Goal: Information Seeking & Learning: Learn about a topic

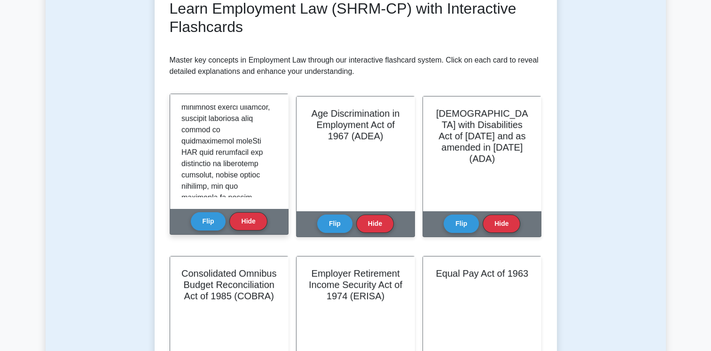
scroll to position [423, 0]
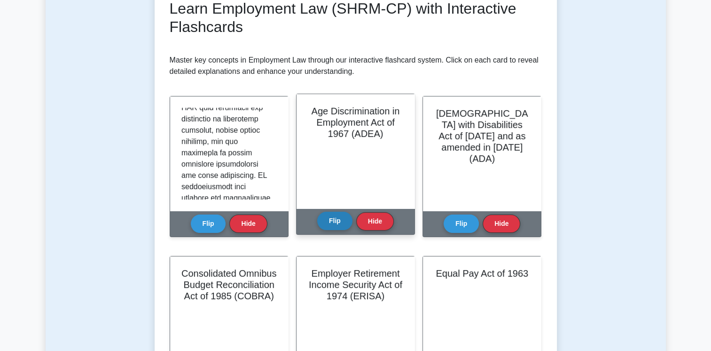
click at [343, 218] on button "Flip" at bounding box center [334, 220] width 35 height 18
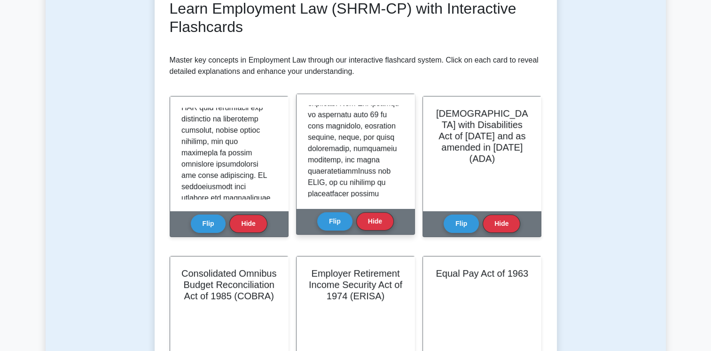
scroll to position [235, 0]
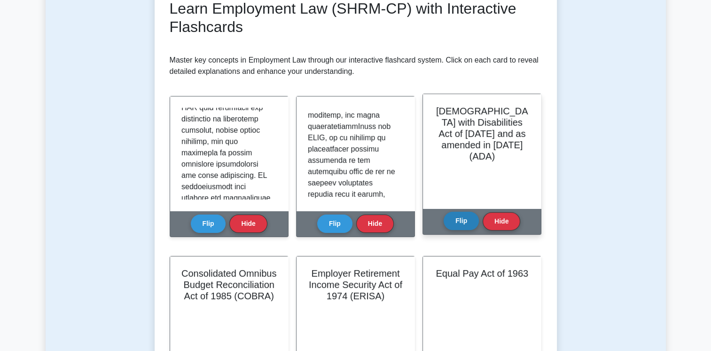
click at [461, 222] on button "Flip" at bounding box center [461, 220] width 35 height 18
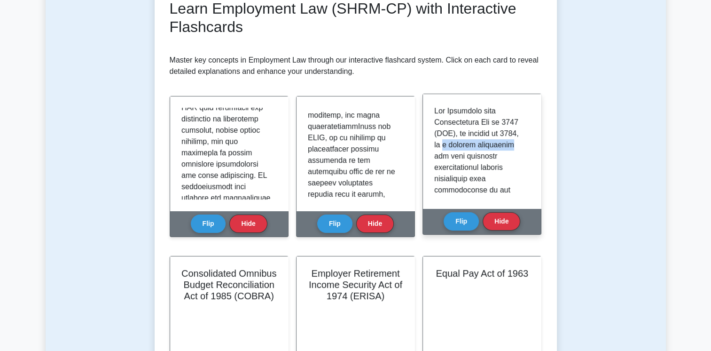
drag, startPoint x: 462, startPoint y: 144, endPoint x: 475, endPoint y: 155, distance: 17.3
copy p "a pivotal employment"
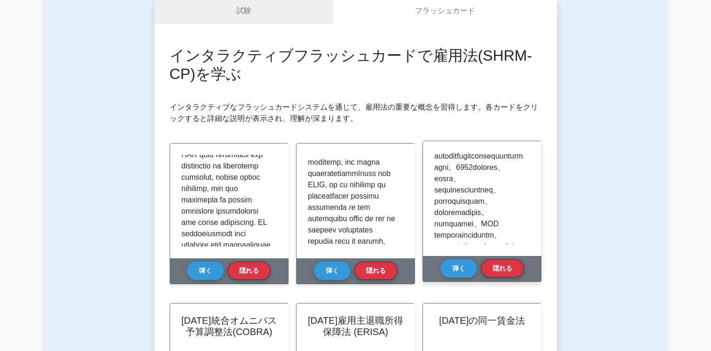
scroll to position [282, 0]
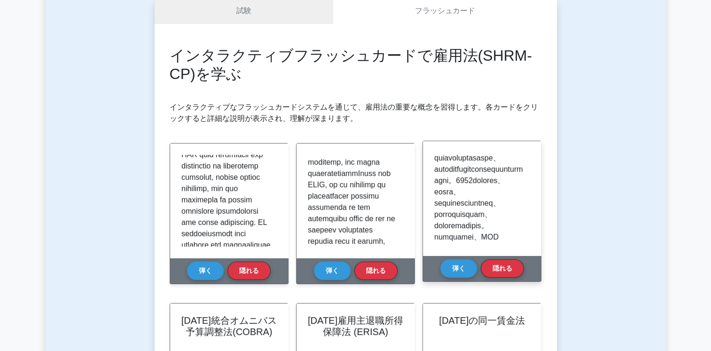
click at [480, 206] on p at bounding box center [480, 118] width 92 height 496
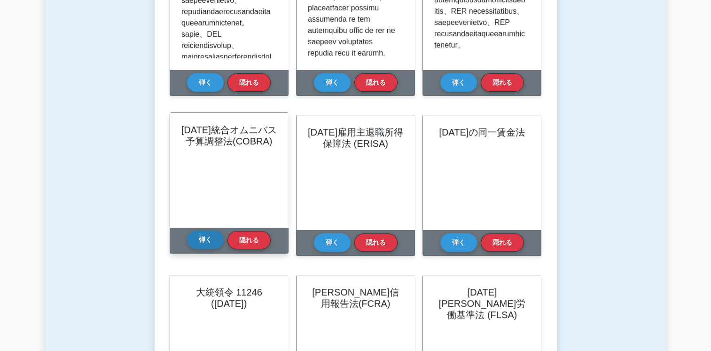
click at [201, 240] on button "弾く" at bounding box center [205, 239] width 37 height 18
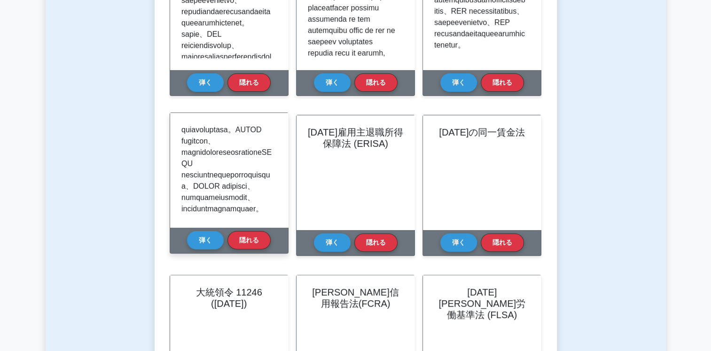
scroll to position [329, 0]
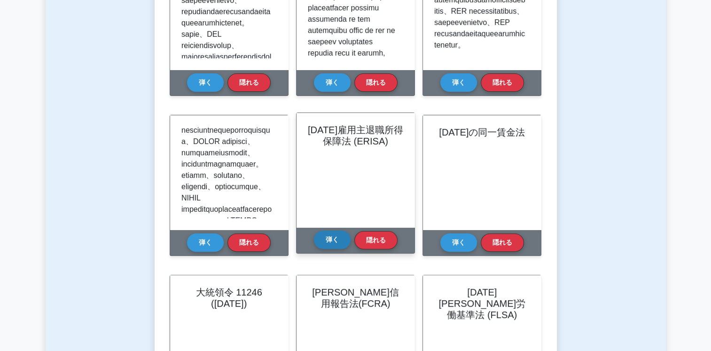
click at [324, 241] on button "弾く" at bounding box center [332, 239] width 37 height 18
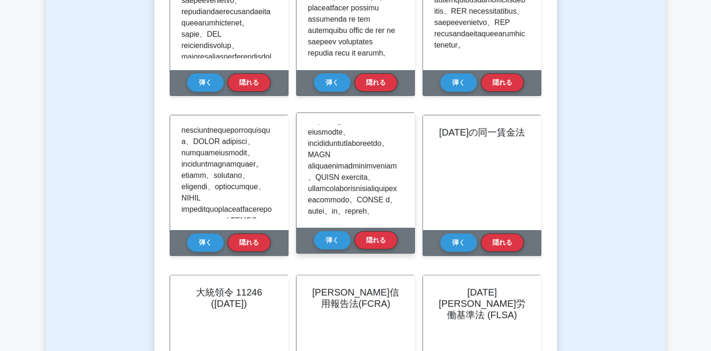
scroll to position [47, 0]
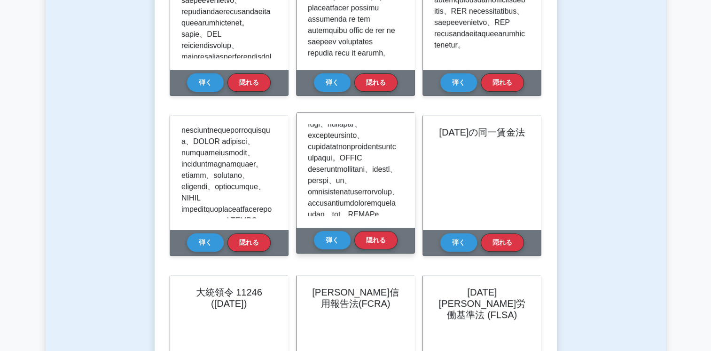
click at [367, 180] on p at bounding box center [354, 276] width 92 height 586
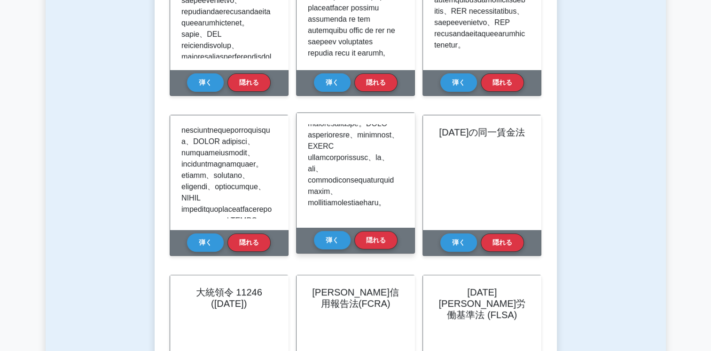
scroll to position [564, 0]
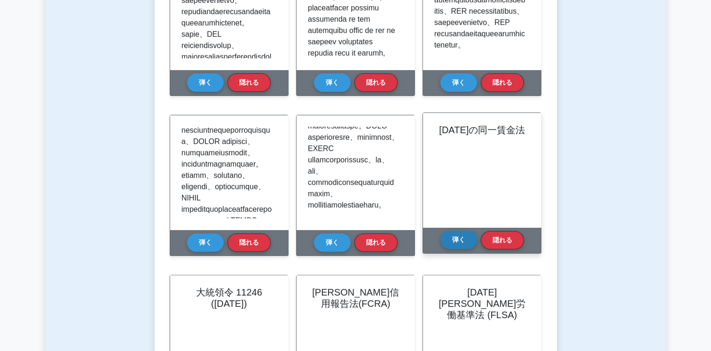
click at [455, 243] on button "弾く" at bounding box center [458, 239] width 37 height 18
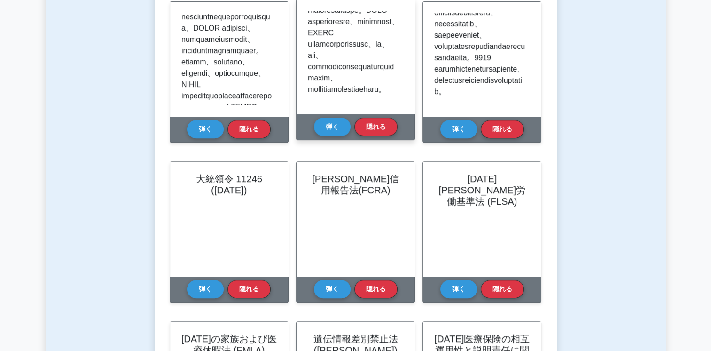
scroll to position [423, 0]
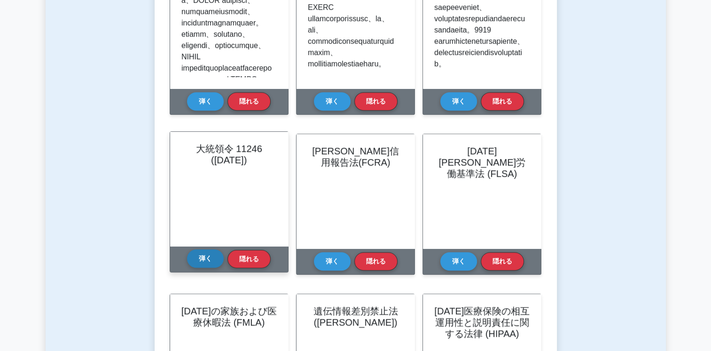
click at [203, 261] on button "弾く" at bounding box center [205, 258] width 37 height 18
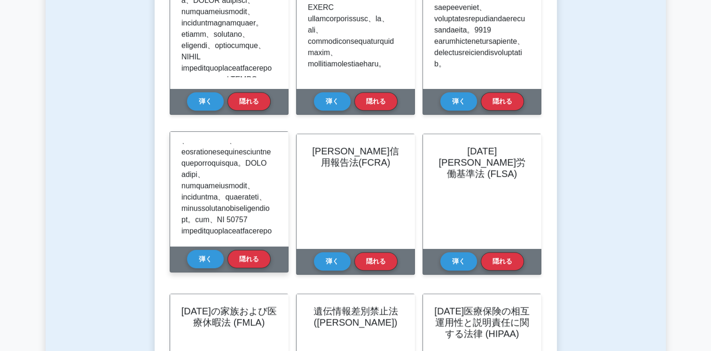
scroll to position [329, 0]
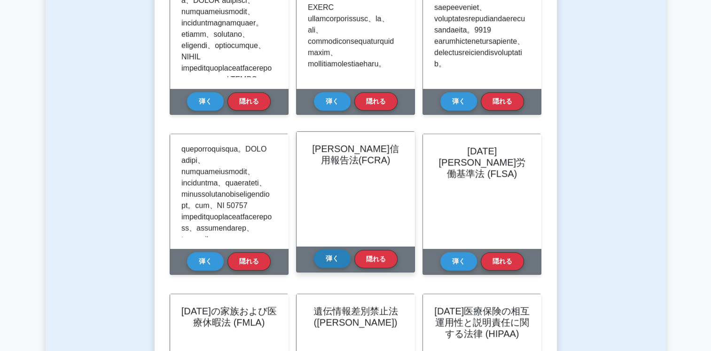
click at [336, 264] on button "弾く" at bounding box center [332, 258] width 37 height 18
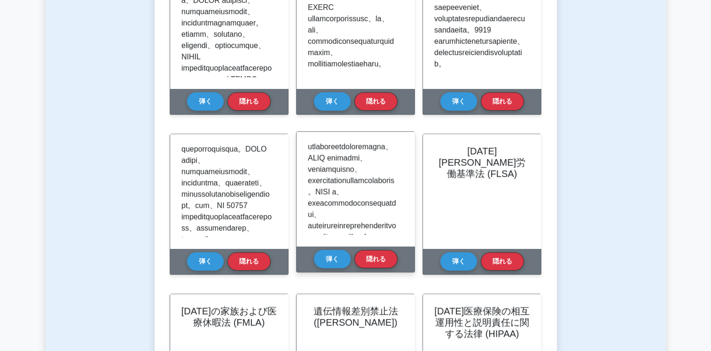
scroll to position [94, 0]
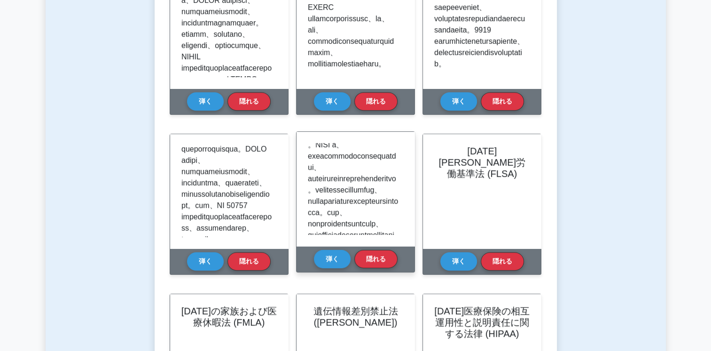
click at [336, 208] on p at bounding box center [354, 297] width 92 height 496
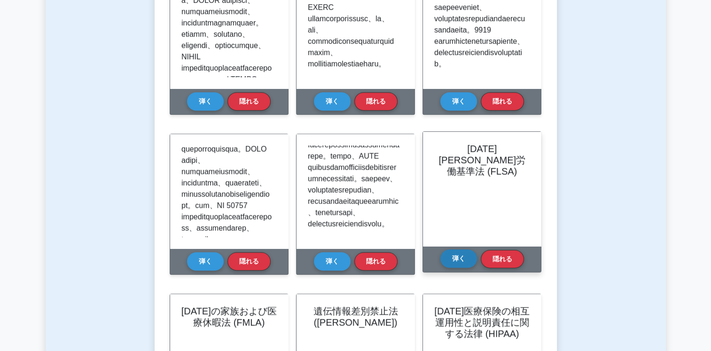
click at [454, 259] on button "弾く" at bounding box center [458, 258] width 37 height 18
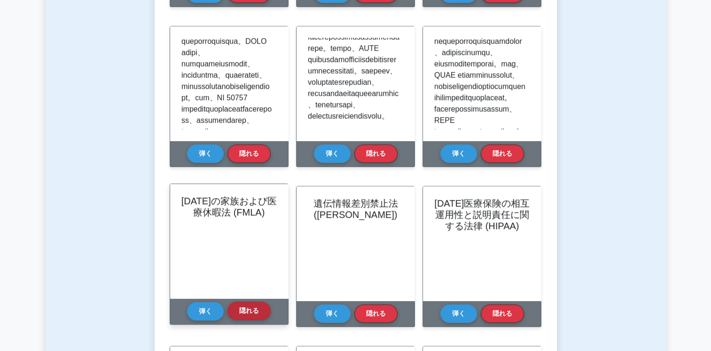
scroll to position [611, 0]
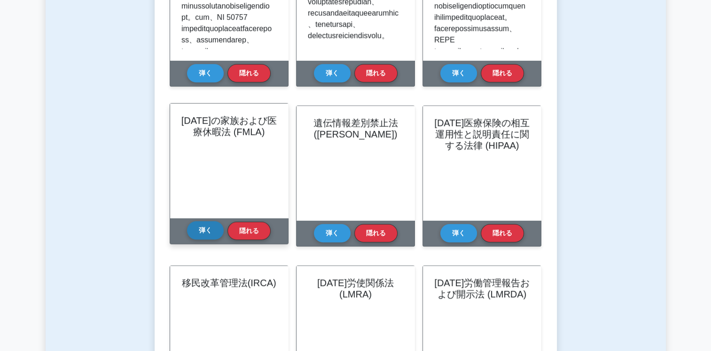
click at [194, 230] on button "弾く" at bounding box center [205, 230] width 37 height 18
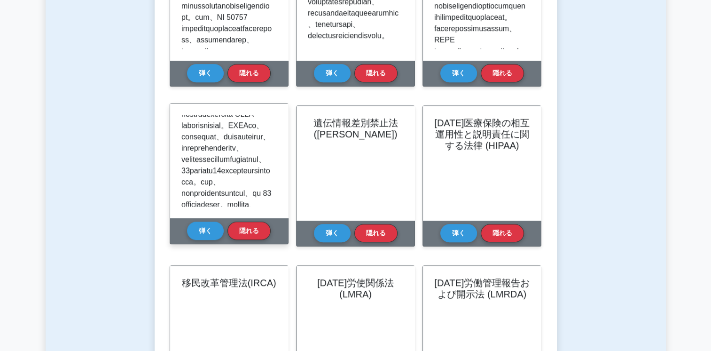
scroll to position [47, 0]
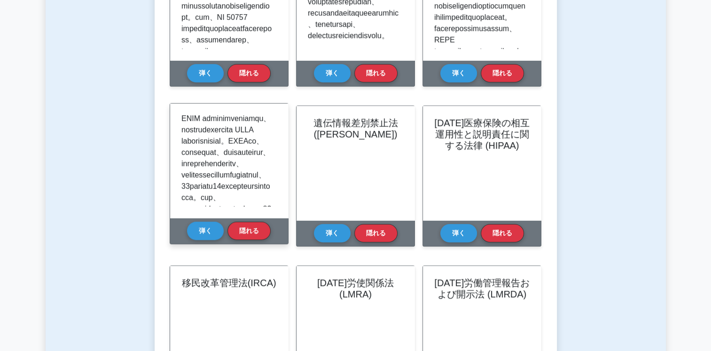
click at [226, 189] on p at bounding box center [227, 316] width 92 height 496
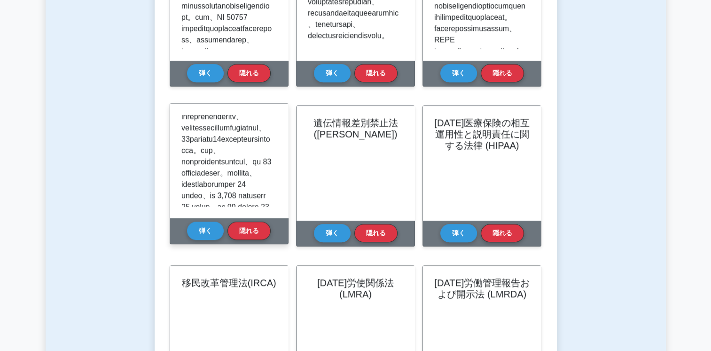
click at [233, 176] on p at bounding box center [227, 269] width 92 height 496
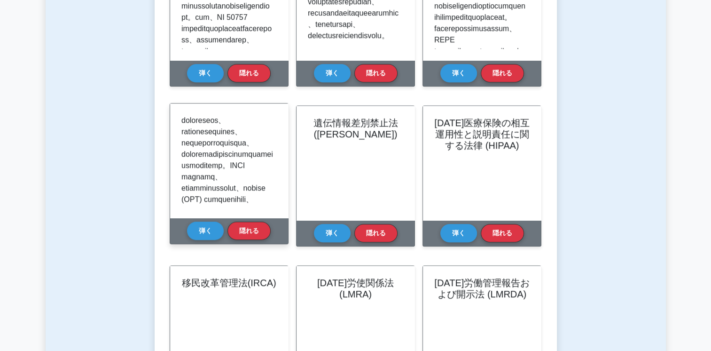
scroll to position [235, 0]
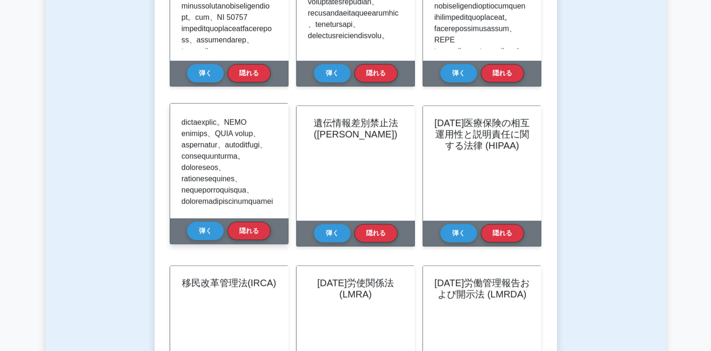
click at [242, 157] on p at bounding box center [227, 128] width 92 height 496
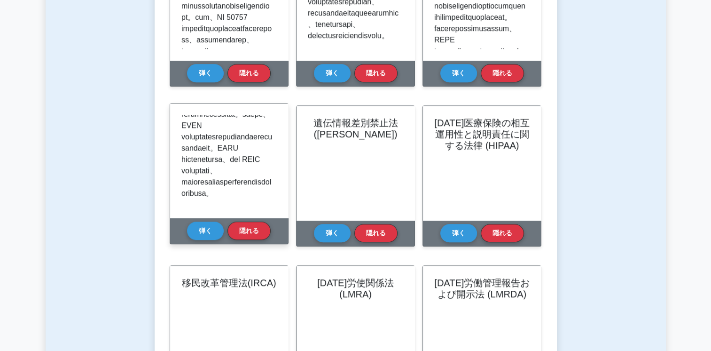
scroll to position [517, 0]
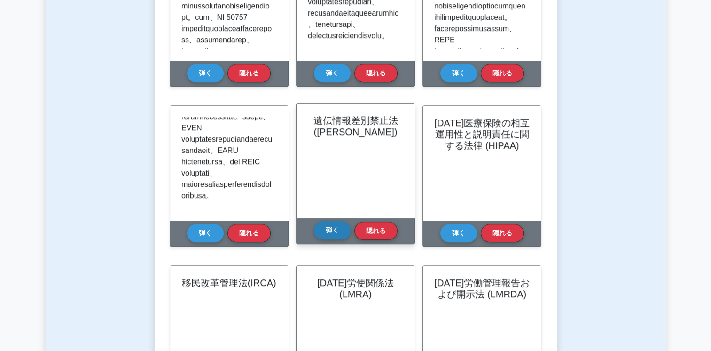
click at [329, 233] on button "弾く" at bounding box center [332, 230] width 37 height 18
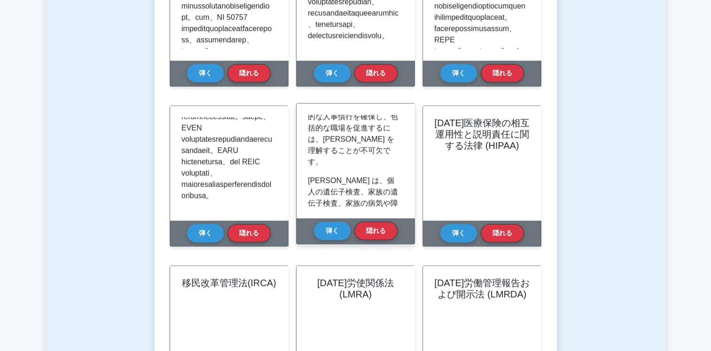
scroll to position [141, 0]
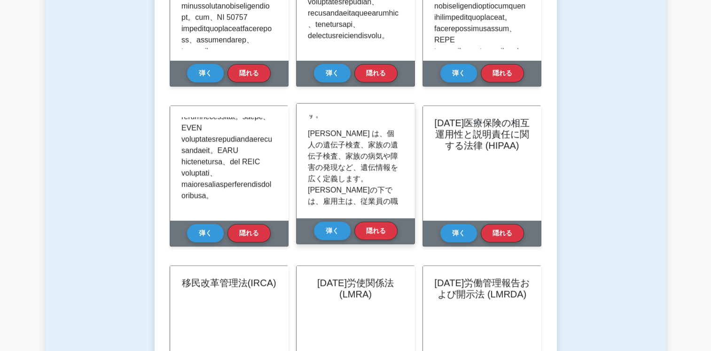
click at [336, 174] on p "[PERSON_NAME] は、個人の遺伝子検査、家族の遺伝子検査、家族の病気や障害の発現など、遺伝情報を広く定義します。[PERSON_NAME]の下では、…" at bounding box center [354, 201] width 92 height 147
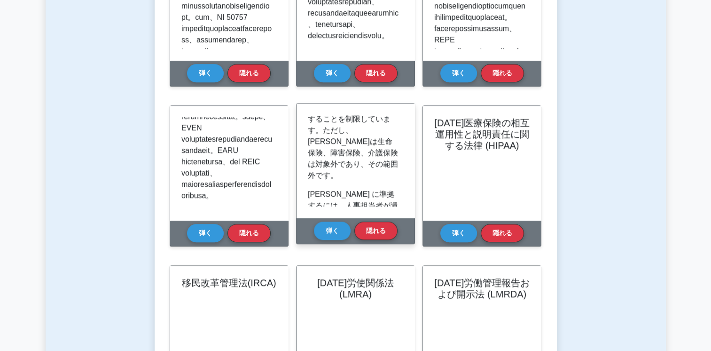
scroll to position [564, 0]
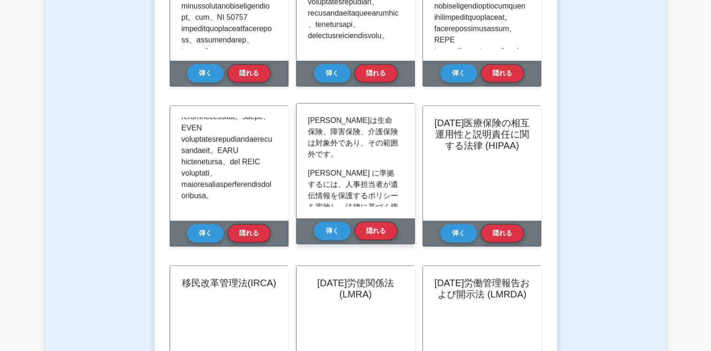
click at [354, 189] on p "[PERSON_NAME] に準拠するには、人事担当者が遺伝情報を保護するポリシーを実施し、法律に基づく権利について従業員を教育し、そのような情報の不注意によ…" at bounding box center [354, 240] width 92 height 147
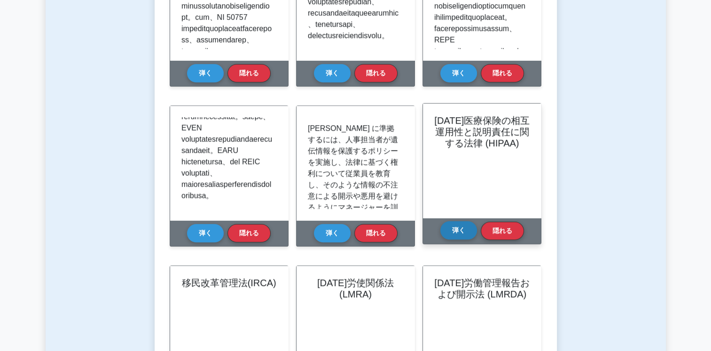
click at [453, 228] on button "弾く" at bounding box center [458, 230] width 37 height 18
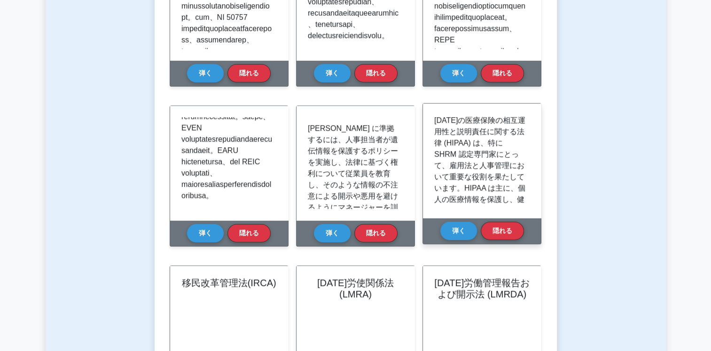
click at [461, 169] on p "[DATE]の医療保険の相互運用性と説明責任に関する法律 (HIPAA) は、特に SHRM 認定専門家にとって、雇用法と人事管理において重要な役割を果たして…" at bounding box center [480, 194] width 92 height 158
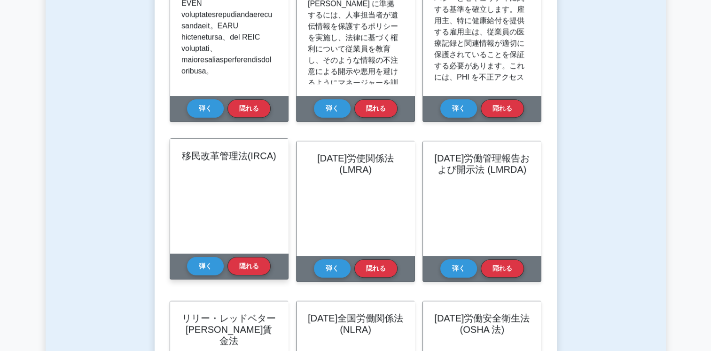
scroll to position [752, 0]
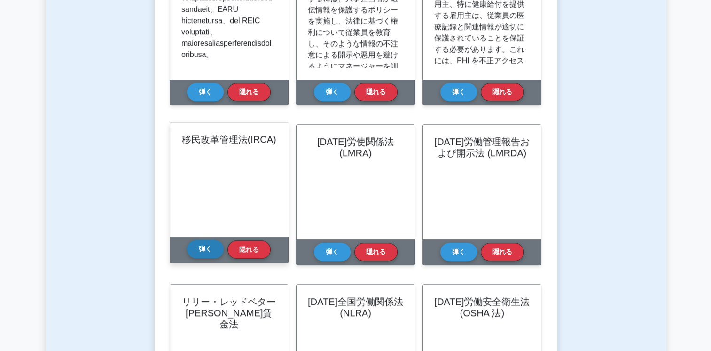
click at [210, 249] on button "弾く" at bounding box center [205, 249] width 37 height 18
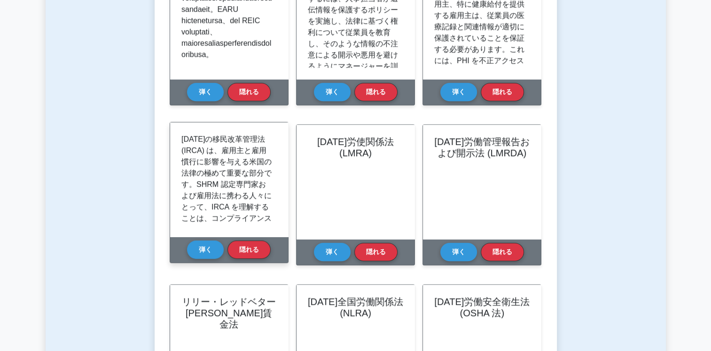
click at [242, 155] on p "[DATE]の移民改革管理法 (IRCA) は、雇用主と雇用慣行に影響を与える米国の法律の極めて重要な部分です。SHRM 認定専門家および雇用法に携わる人々に…" at bounding box center [227, 200] width 92 height 135
click at [192, 160] on p "[DATE]の移民改革管理法 (IRCA) は、雇用主と雇用慣行に影響を与える米国の法律の極めて重要な部分です。SHRM 認定専門家および雇用法に携わる人々に…" at bounding box center [227, 200] width 92 height 135
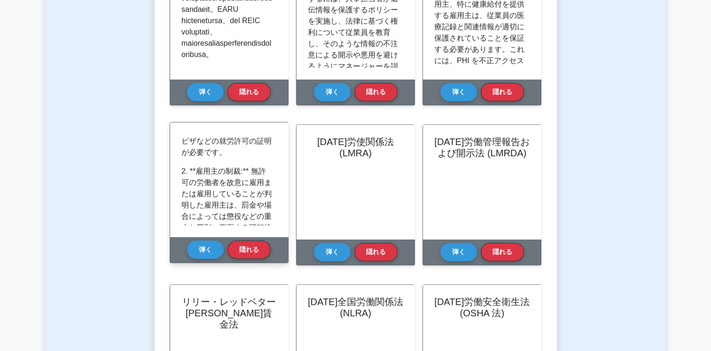
scroll to position [376, 0]
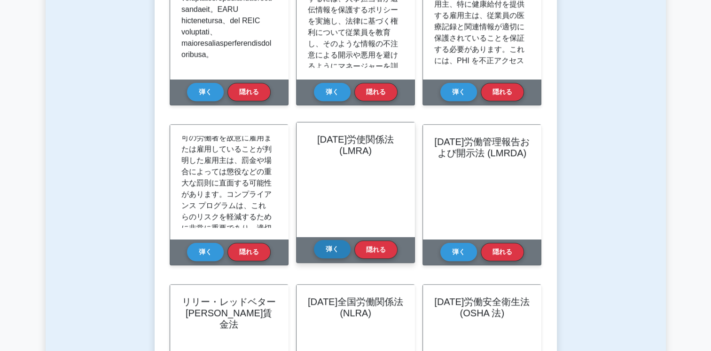
click at [327, 252] on button "弾く" at bounding box center [332, 249] width 37 height 18
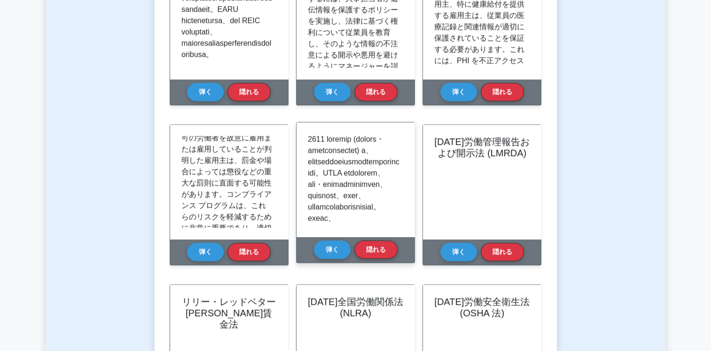
scroll to position [47, 0]
